Goal: Task Accomplishment & Management: Use online tool/utility

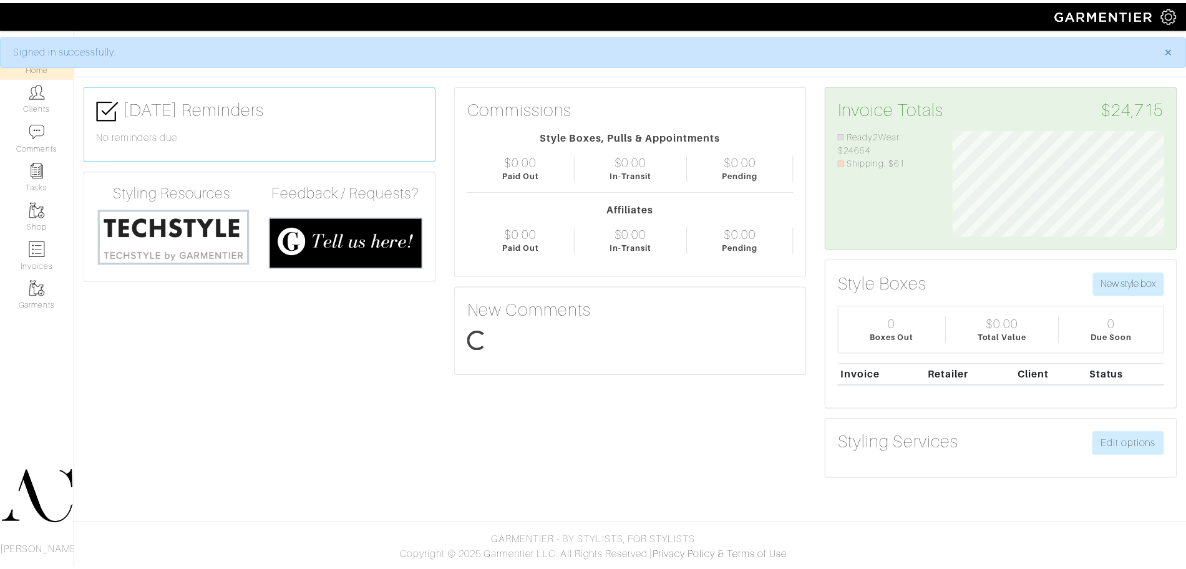
scroll to position [107, 232]
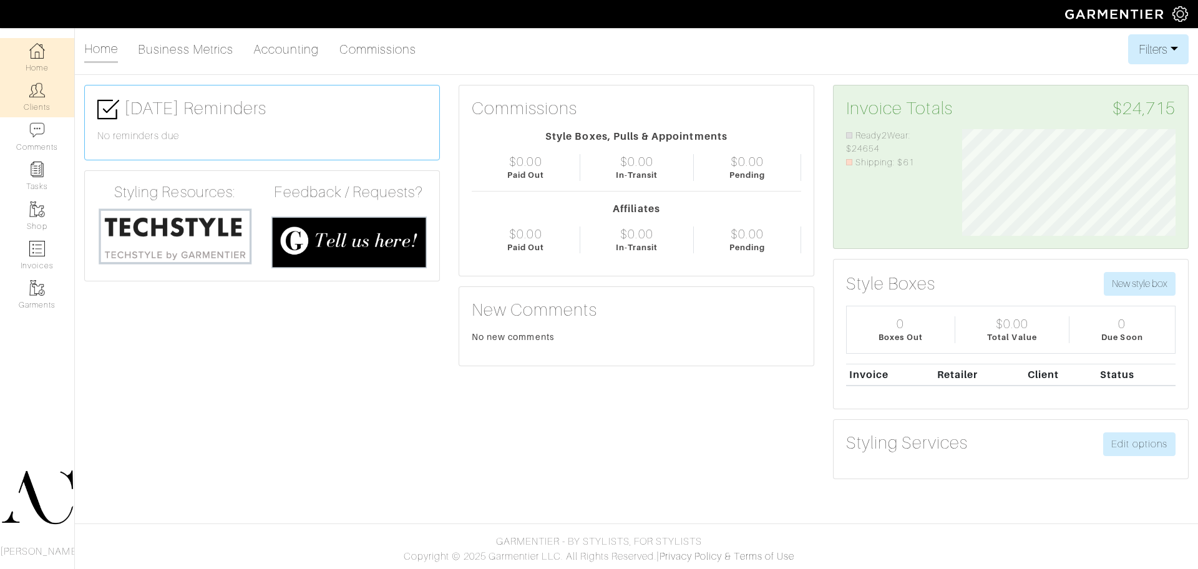
click at [48, 105] on link "Clients" at bounding box center [37, 96] width 74 height 39
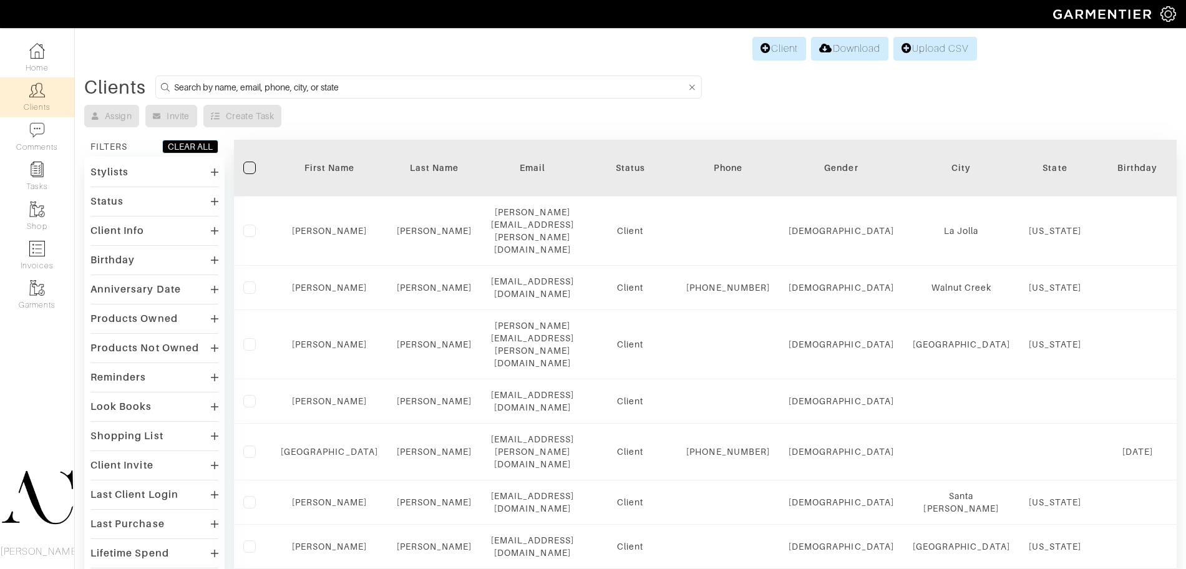
click at [428, 79] on input at bounding box center [430, 87] width 512 height 16
type input "k"
type input "tyler"
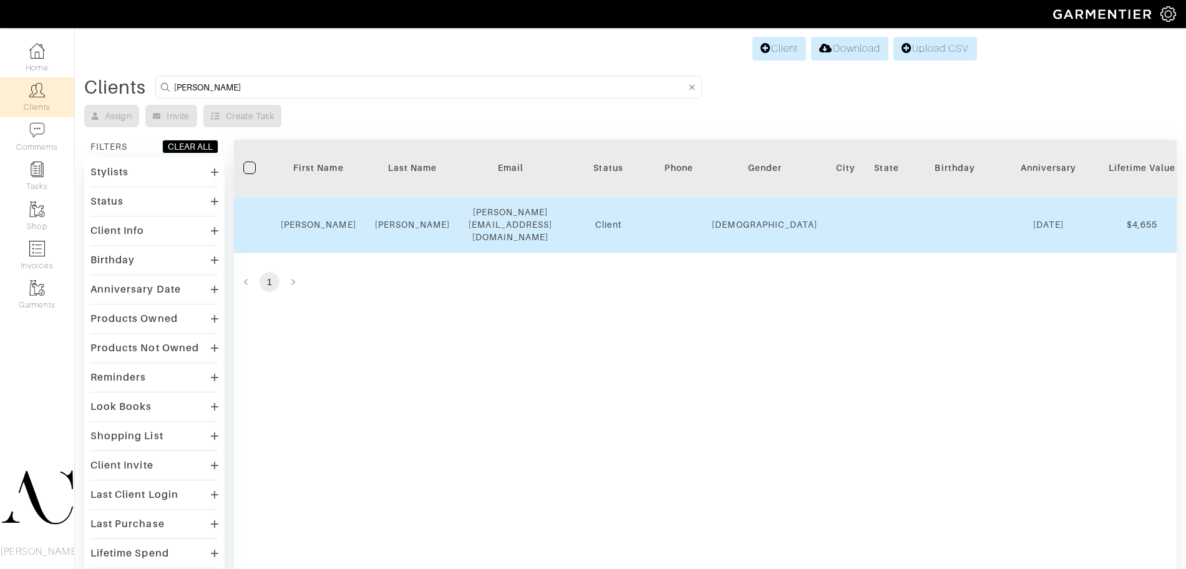
click at [323, 208] on td "Tyler" at bounding box center [318, 225] width 94 height 57
click at [323, 220] on link "Tyler" at bounding box center [318, 225] width 75 height 10
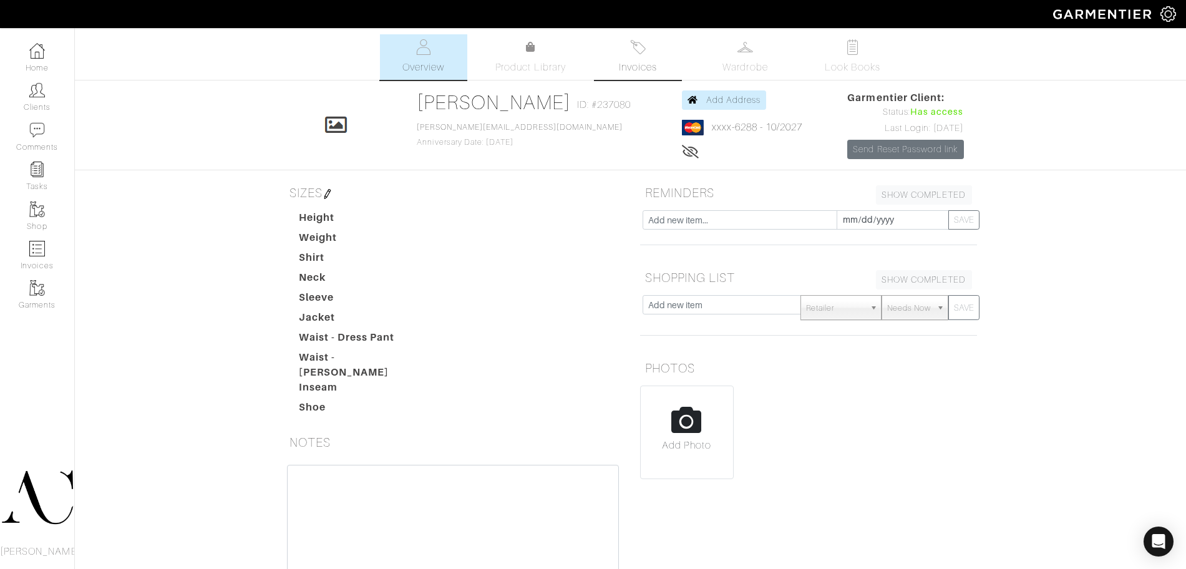
click at [639, 50] on img at bounding box center [638, 47] width 16 height 16
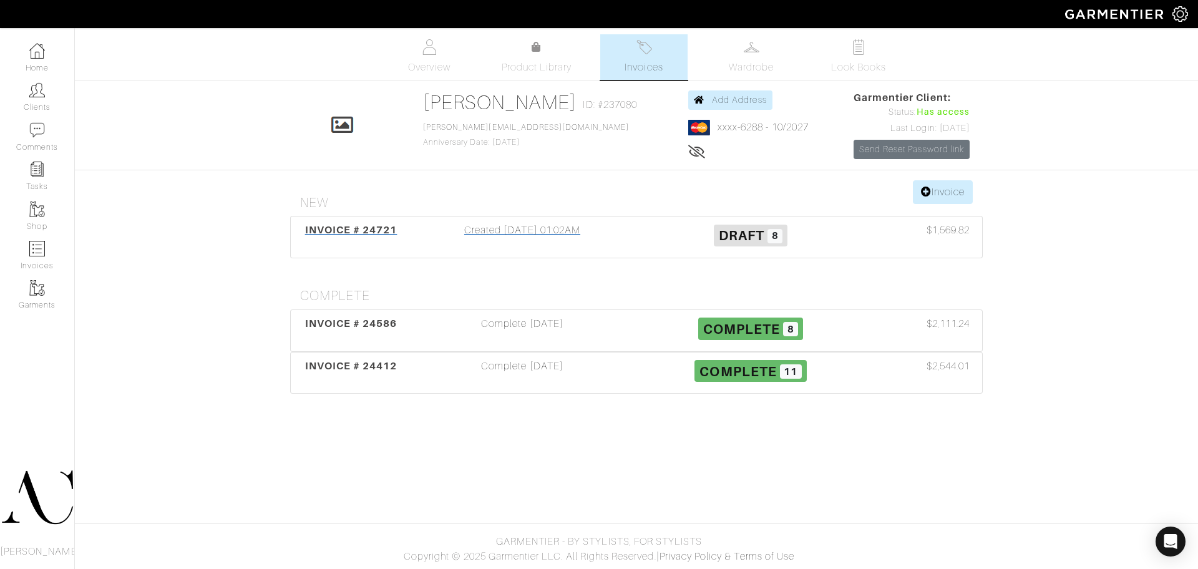
click at [551, 230] on div "Created 09/30/25 01:02AM" at bounding box center [522, 237] width 228 height 29
click at [535, 328] on div "Complete 10/07/25" at bounding box center [522, 330] width 228 height 29
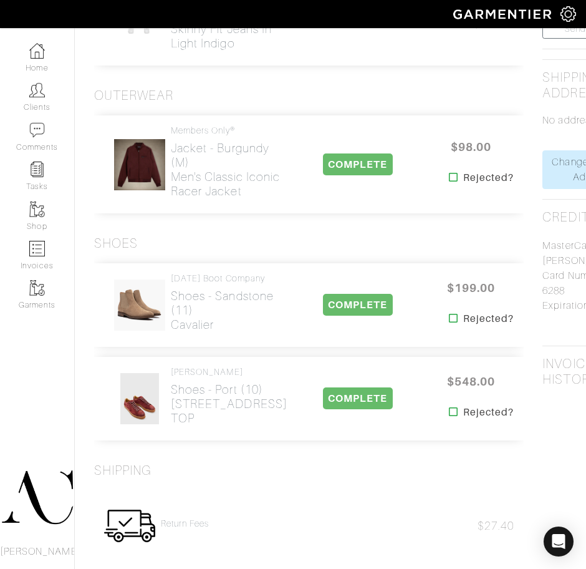
scroll to position [610, 0]
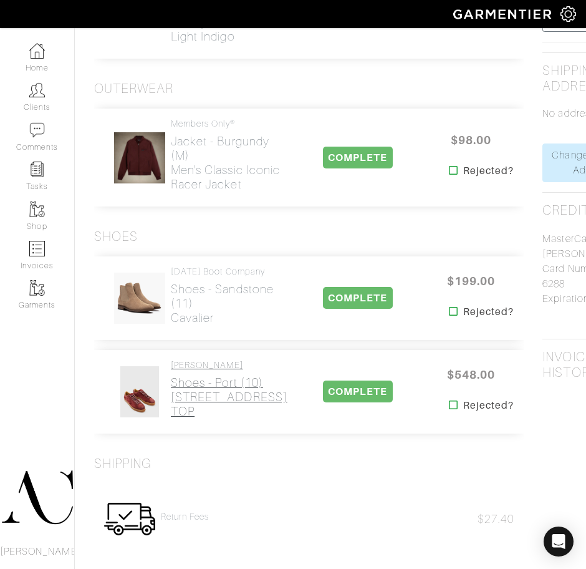
click at [199, 419] on h2 "Shoes - Port (10) 315 STREET LOW TOP" at bounding box center [229, 397] width 117 height 43
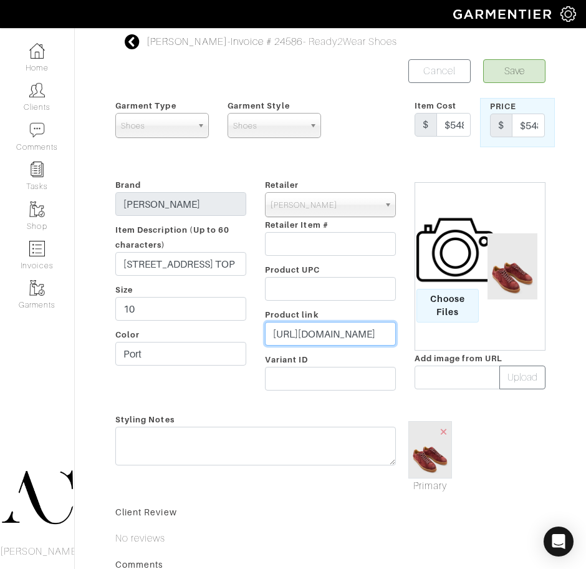
click at [353, 332] on input "https://www.johnvarvatos.com/shoes/sneakers/315-street-low-top/F4336W25-Y2392-6…" at bounding box center [330, 334] width 131 height 24
click at [129, 46] on icon at bounding box center [133, 41] width 16 height 15
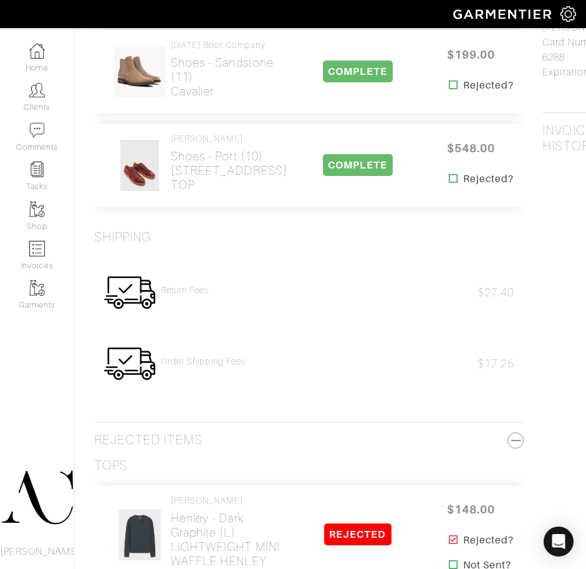
scroll to position [728, 0]
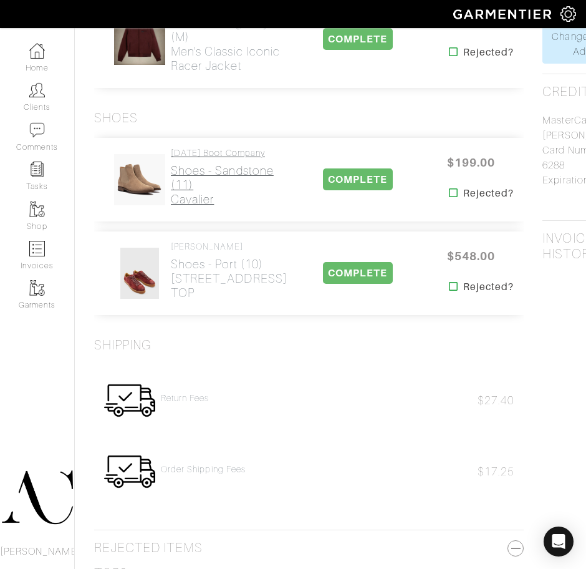
click at [194, 206] on h2 "Shoes - Sandstone (11) Cavalier" at bounding box center [229, 184] width 117 height 43
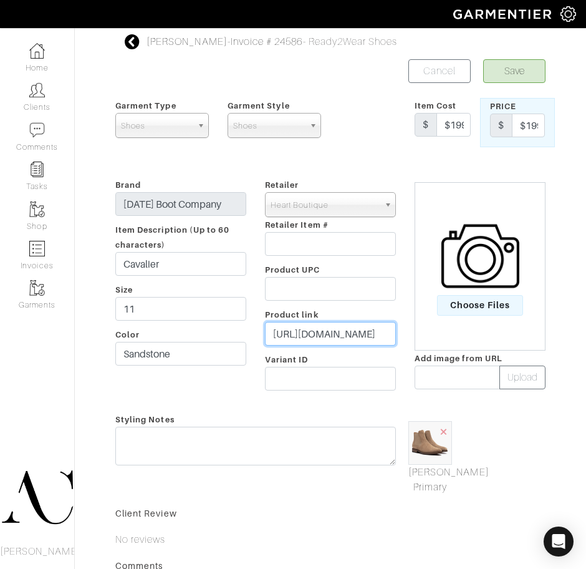
click at [298, 345] on input "https://shopify.com/4191525/account/orders/e0dc1037a2a9aa491b97ed528f618a83" at bounding box center [330, 334] width 131 height 24
click at [134, 46] on icon at bounding box center [133, 41] width 16 height 15
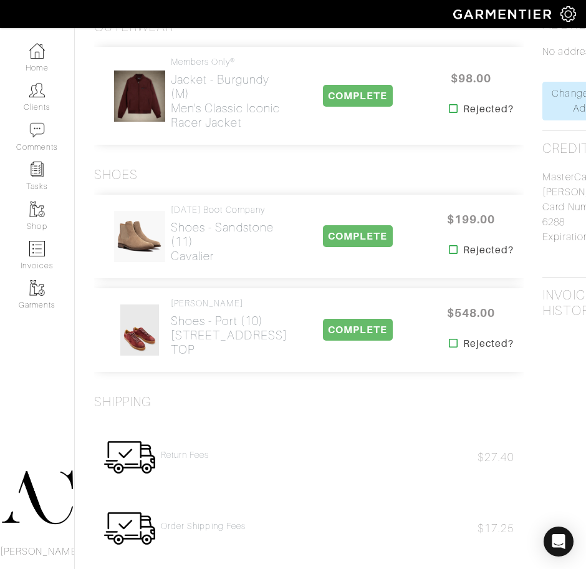
scroll to position [519, 0]
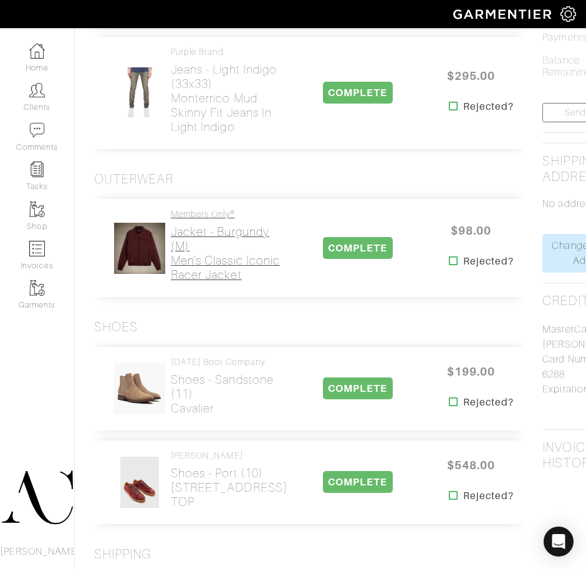
drag, startPoint x: 221, startPoint y: 360, endPoint x: 173, endPoint y: 304, distance: 74.3
click at [173, 297] on div "Members Only® Jacket - Burgundy (M) Men's Classic Iconic Racer Jacket COMPLETE …" at bounding box center [309, 248] width 430 height 98
copy h2 "Burgundy (M) Men's Classic Iconic Racer Jacket"
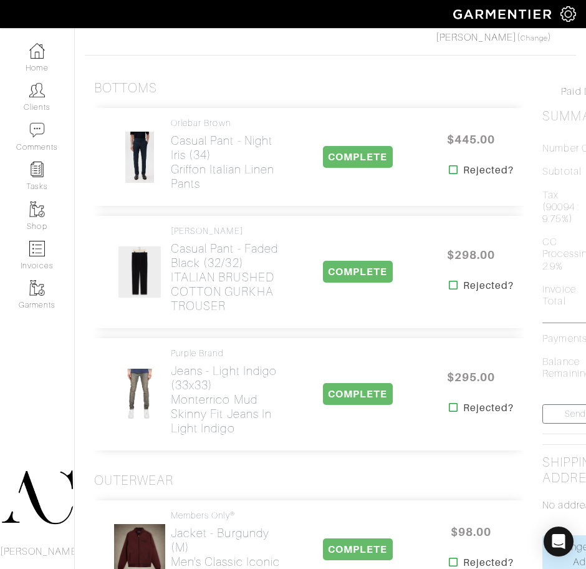
scroll to position [211, 0]
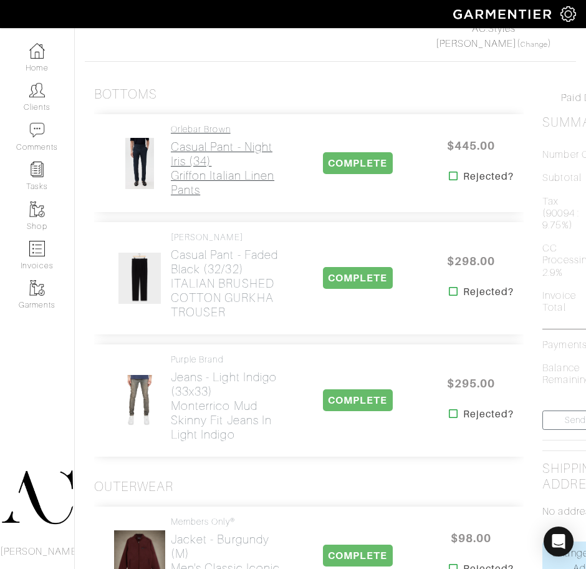
click at [212, 158] on h2 "Casual Pant - Night Iris (34) Griffon Italian Linen Pants" at bounding box center [229, 168] width 117 height 57
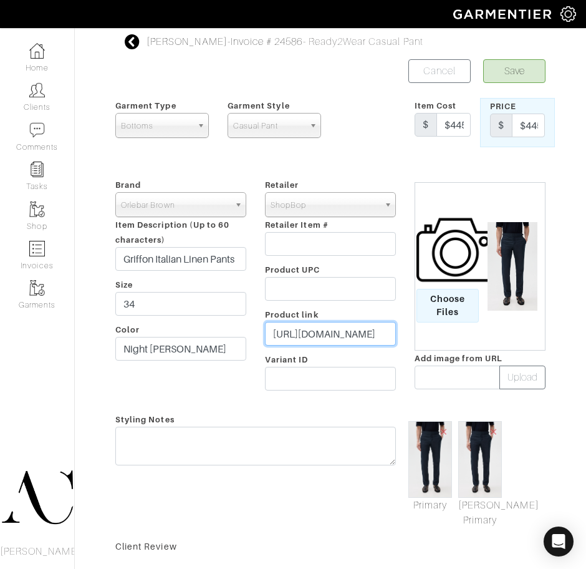
click at [335, 333] on input "https://www.shopbop.com/griffon-italian-linen-pants-orlebar/vp/v=1/1536157519.h…" at bounding box center [330, 334] width 131 height 24
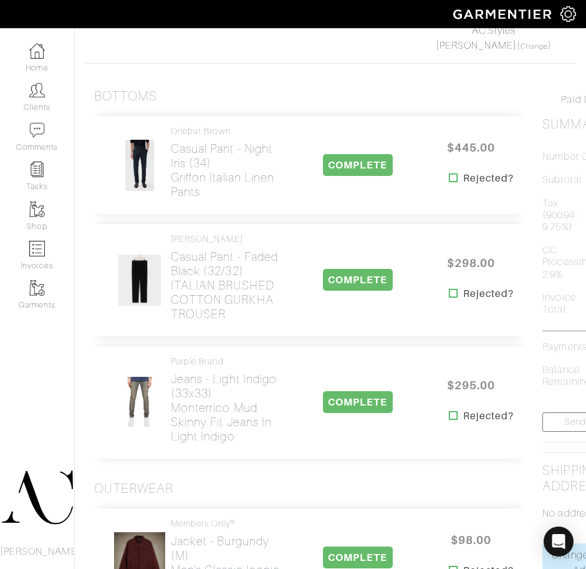
scroll to position [19, 0]
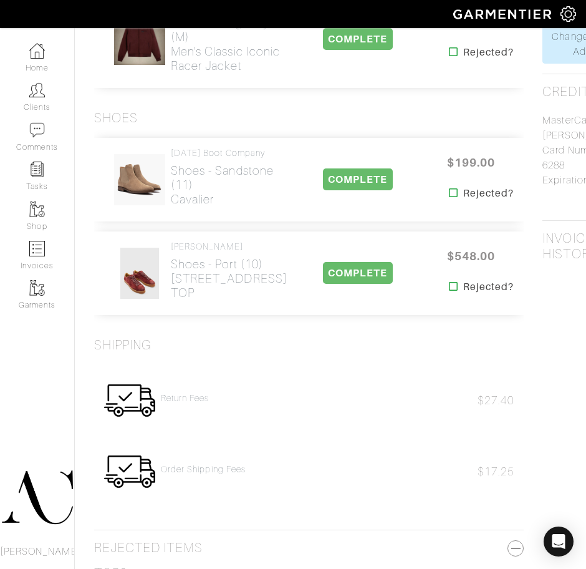
scroll to position [35, 0]
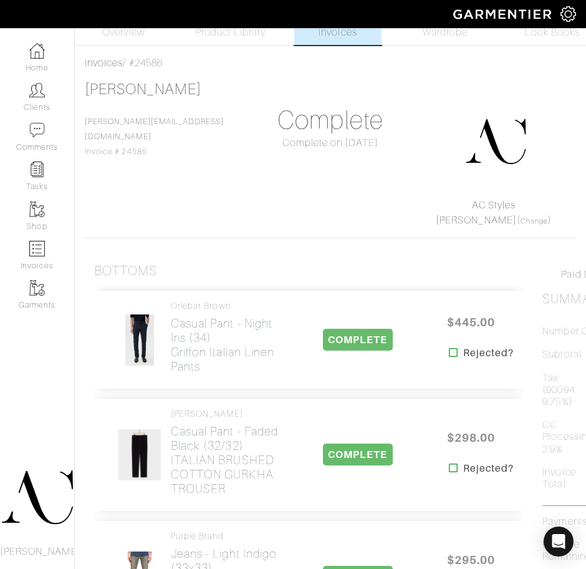
click at [351, 37] on span "Invoices" at bounding box center [338, 32] width 38 height 15
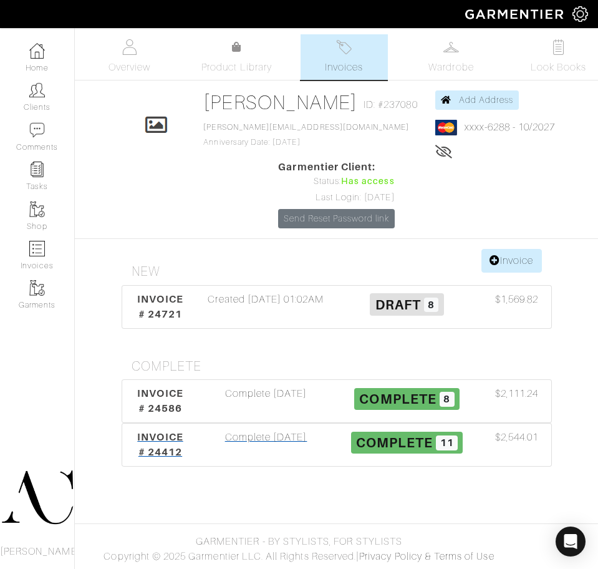
click at [254, 447] on div "Complete 09/12/25" at bounding box center [266, 445] width 141 height 30
click at [234, 298] on div "Created 09/30/25 01:02AM" at bounding box center [266, 307] width 141 height 30
click at [264, 427] on div "INVOICE # 24412 Complete 09/12/25 Complete 11 $2,544.01" at bounding box center [336, 445] width 429 height 42
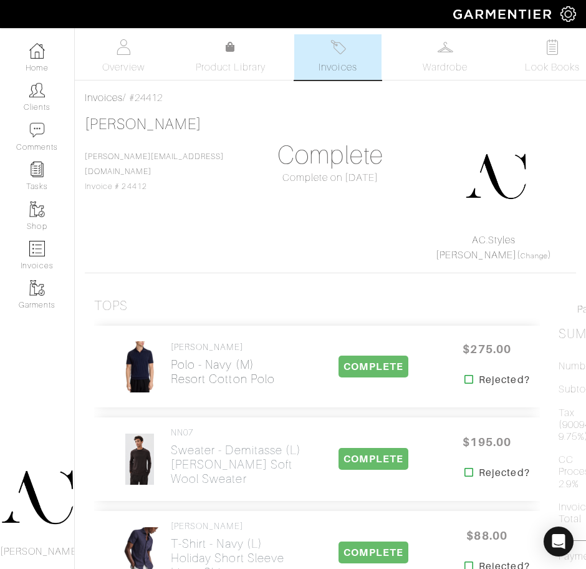
click at [231, 365] on h2 "Polo - Navy (M) Resort Cotton Polo" at bounding box center [223, 371] width 104 height 29
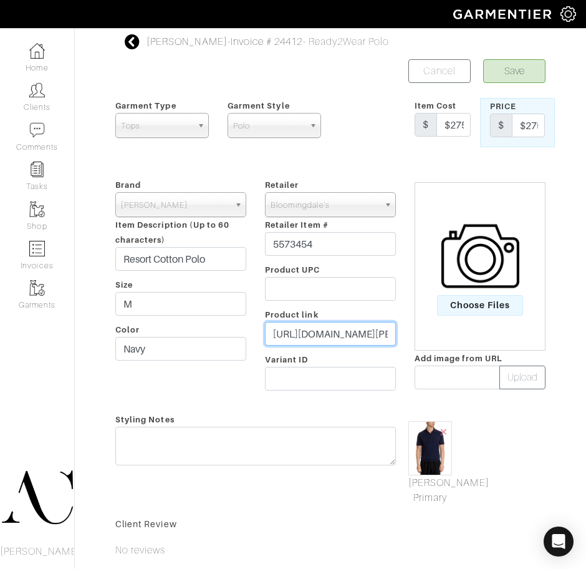
click at [314, 339] on input "https://www.bloomingdales.com/shop/product/paul-smith-resort-cotton-polo?ID=557…" at bounding box center [330, 334] width 131 height 24
click at [132, 39] on icon at bounding box center [133, 41] width 16 height 15
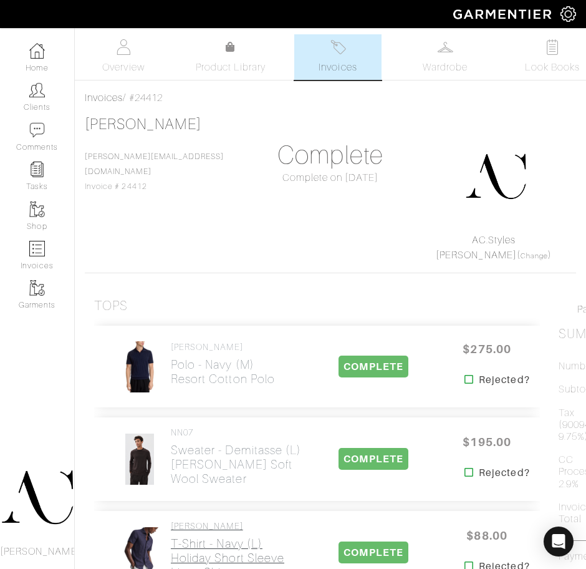
click at [188, 542] on h2 "T-Shirt - Navy (L) Holiday Short Sleeve Linen Shirt" at bounding box center [237, 558] width 132 height 43
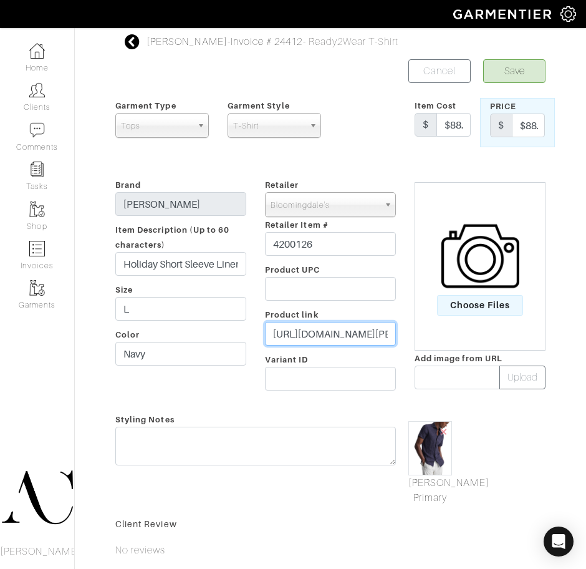
click at [324, 342] on input "https://www.bloomingdales.com/shop/product/reiss-holiday-short-sleeve-linen-shi…" at bounding box center [330, 334] width 131 height 24
click at [135, 46] on icon at bounding box center [133, 41] width 16 height 15
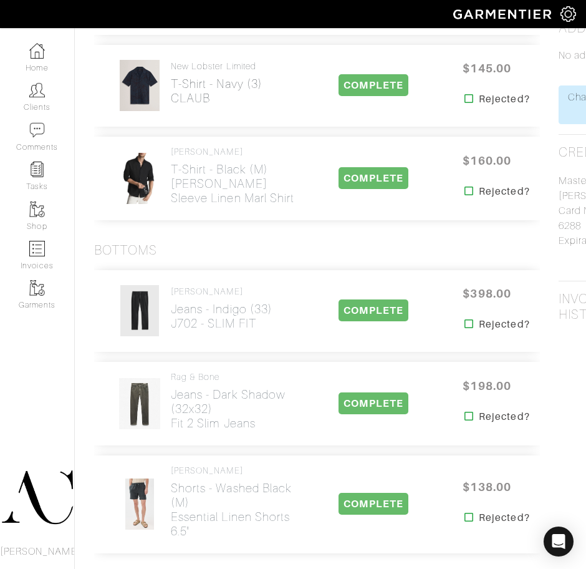
scroll to position [671, 0]
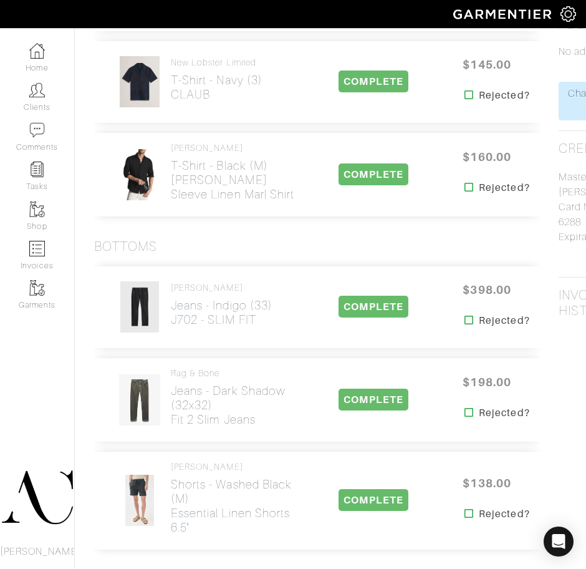
click at [271, 239] on div "Bottoms" at bounding box center [317, 247] width 446 height 16
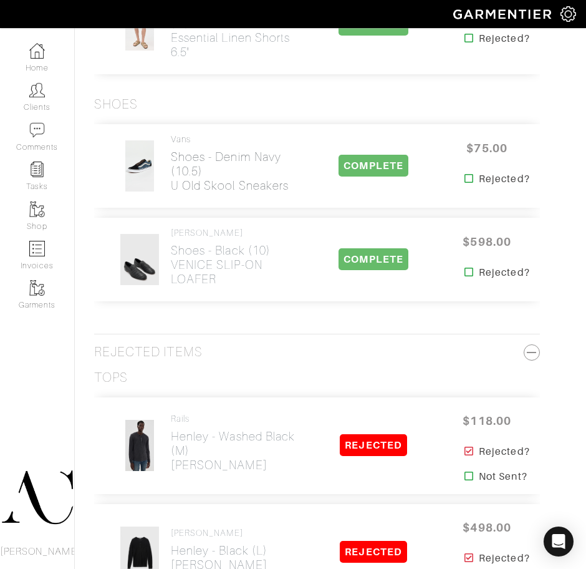
scroll to position [1173, 0]
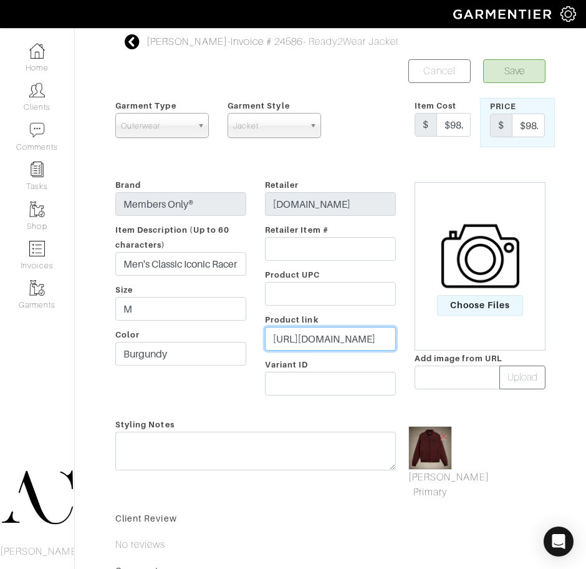
click at [313, 334] on input "https://membersonly.com/products/mens-classic-iconic-racer-jacket?_pos=1&_sid=7…" at bounding box center [330, 339] width 131 height 24
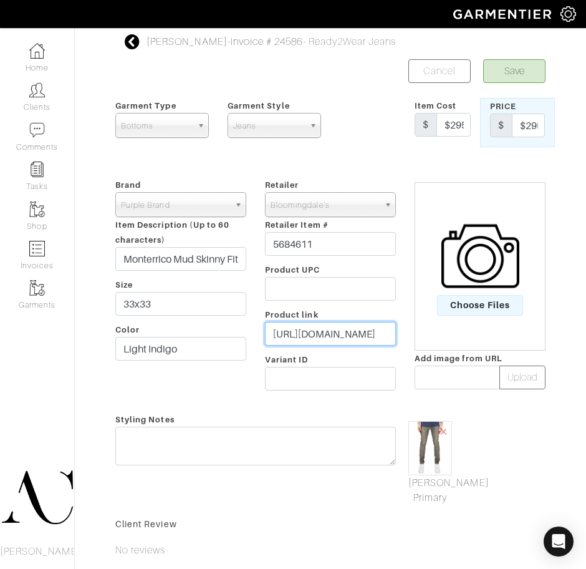
click at [316, 332] on input "https://www.bloomingdales.com/shop/product/purple-brand-monterrico-mud-skinny-f…" at bounding box center [330, 334] width 131 height 24
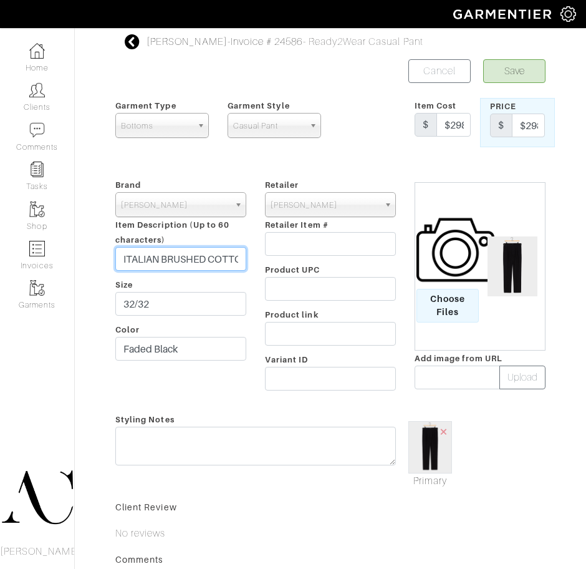
click at [120, 255] on input "ITALIAN BRUSHED COTTON GURKHA TROUSER" at bounding box center [180, 259] width 131 height 24
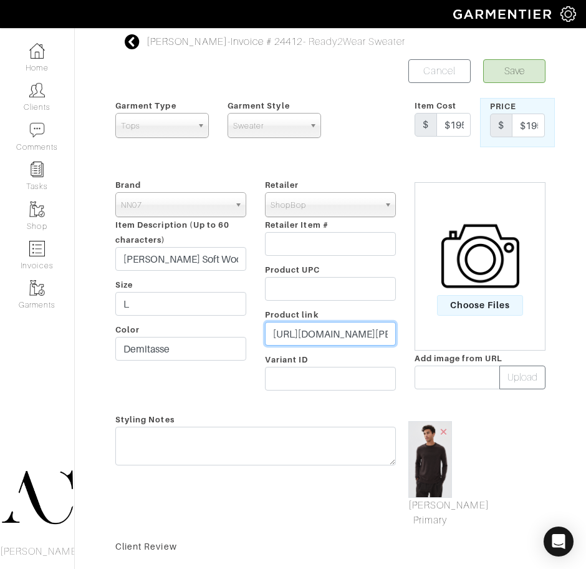
click at [342, 324] on input "[URL][DOMAIN_NAME][PERSON_NAME]" at bounding box center [330, 334] width 131 height 24
click at [342, 324] on input "https://www.shopbop.com/ted-soft-wool-sweater-nn07/vp/v=1/1556934690.htm?fm=ord…" at bounding box center [330, 334] width 131 height 24
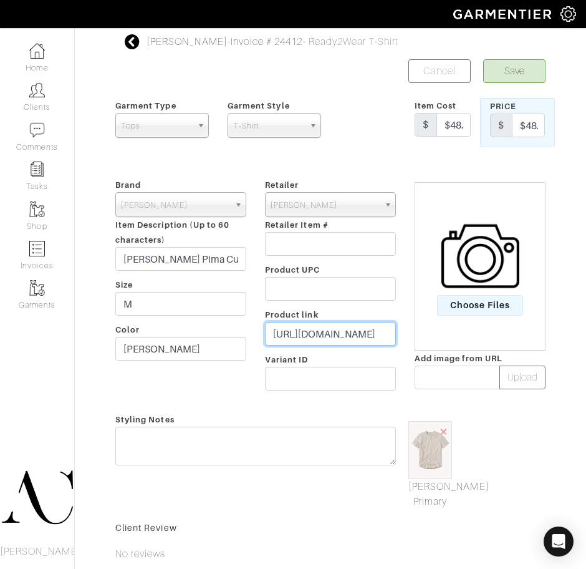
click at [294, 331] on input "https://www.buckmason.com/products/heather-oat-pima-curved-hem-tee" at bounding box center [330, 334] width 131 height 24
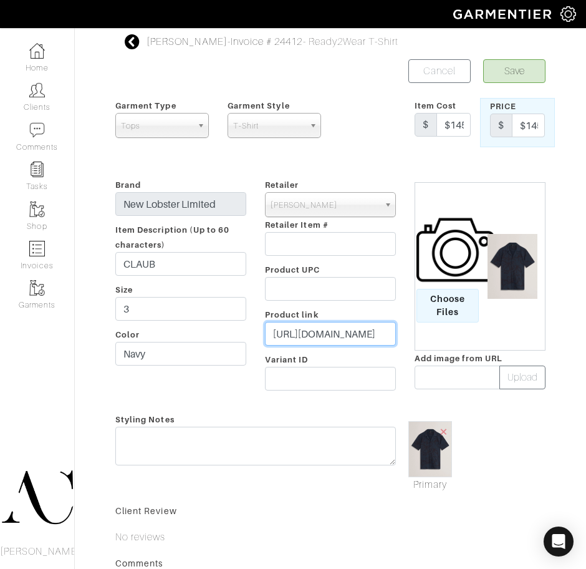
click at [319, 329] on input "https://www.tedbaker.com/products/claub-navy?_pos=1&_sid=fa884db66&_ss=r&varian…" at bounding box center [330, 334] width 131 height 24
click at [135, 44] on icon at bounding box center [133, 41] width 16 height 15
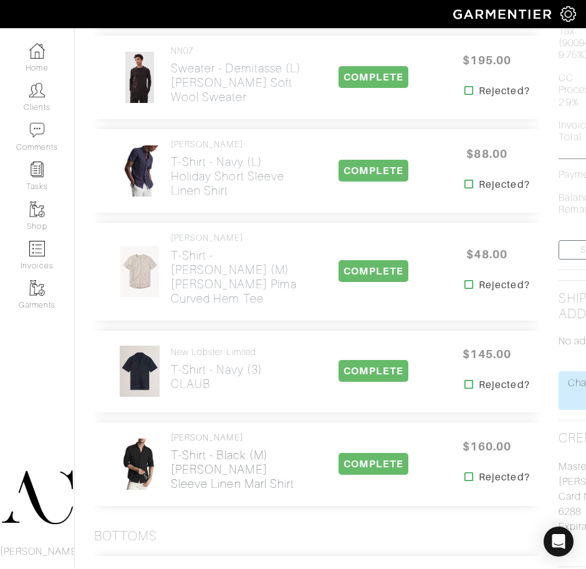
scroll to position [395, 0]
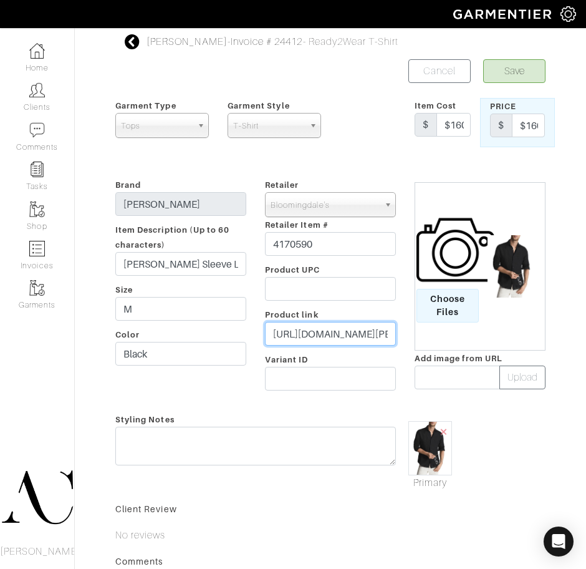
click at [335, 328] on input "[URL][DOMAIN_NAME][PERSON_NAME]" at bounding box center [330, 334] width 131 height 24
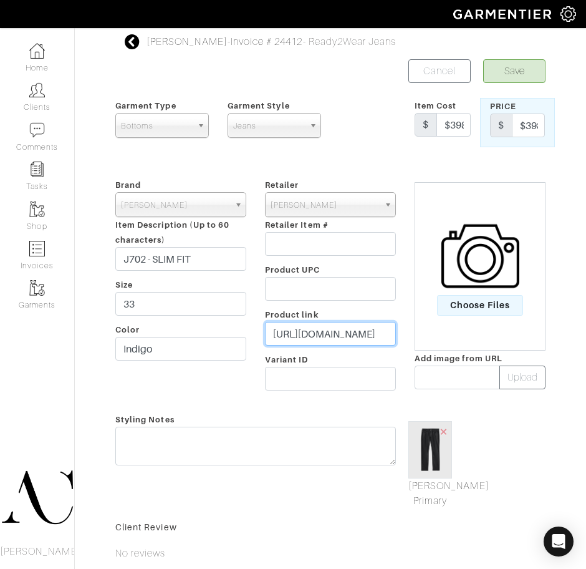
click at [302, 336] on input "[URL][DOMAIN_NAME]" at bounding box center [330, 334] width 131 height 24
click at [302, 336] on input "https://www.johnvarvatos.com/collections/jv-essentials/j702---slim-fit/J702Z3-B…" at bounding box center [330, 334] width 131 height 24
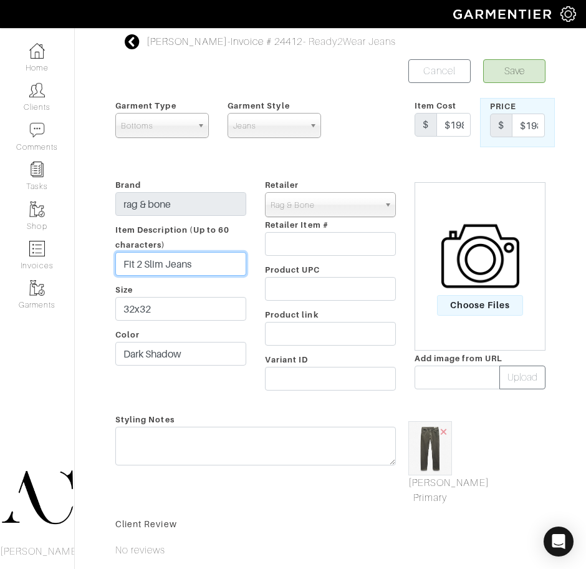
click at [185, 265] on input "Fit 2 Slim Jeans" at bounding box center [180, 264] width 131 height 24
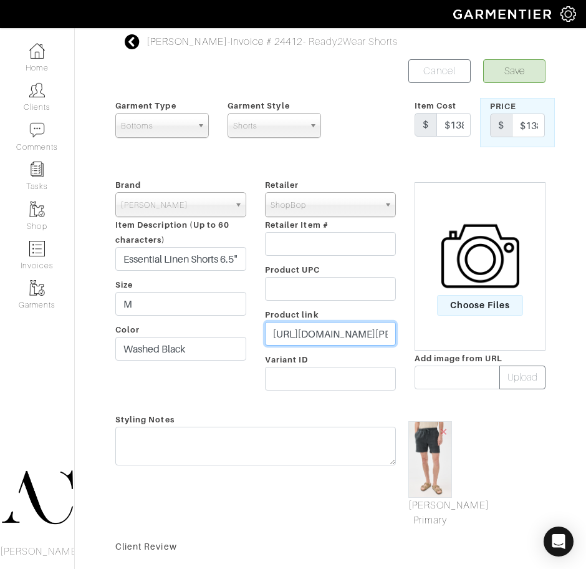
click at [359, 333] on input "https://www.shopbop.com/essential-linen-short-faherty/vp/v=1/1539482555.htm?fm=…" at bounding box center [330, 334] width 131 height 24
click at [333, 331] on input "[URL][DOMAIN_NAME]" at bounding box center [330, 334] width 131 height 24
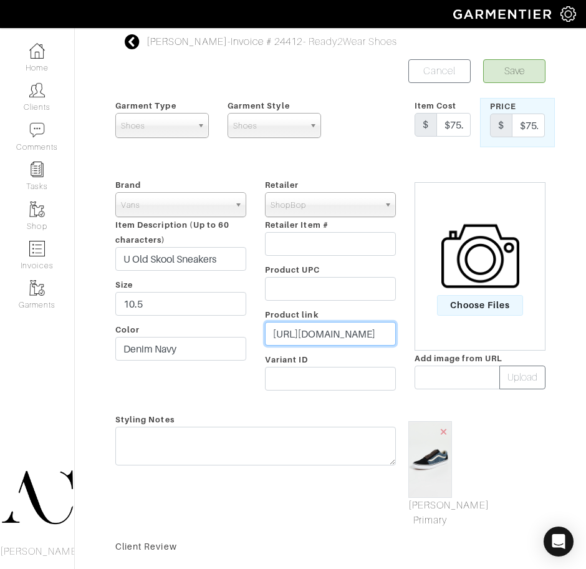
click at [333, 331] on input "[URL][DOMAIN_NAME]" at bounding box center [330, 334] width 131 height 24
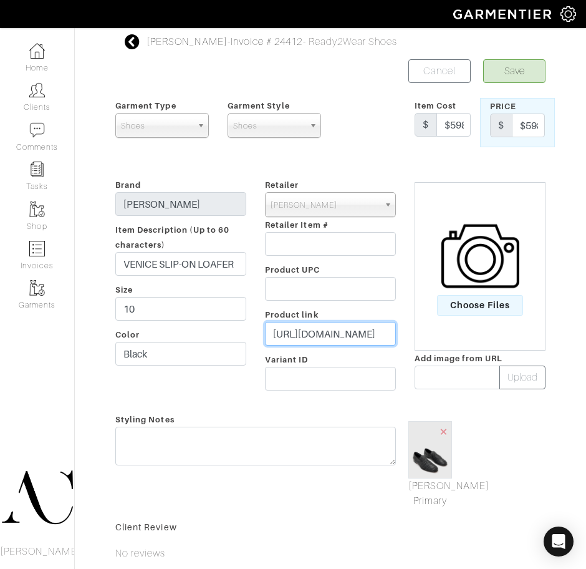
click at [339, 326] on input "https://www.johnvarvatos.com/venice-slip-on-loafer/F4365F25-Y2031-001.html" at bounding box center [330, 334] width 131 height 24
